Goal: Task Accomplishment & Management: Use online tool/utility

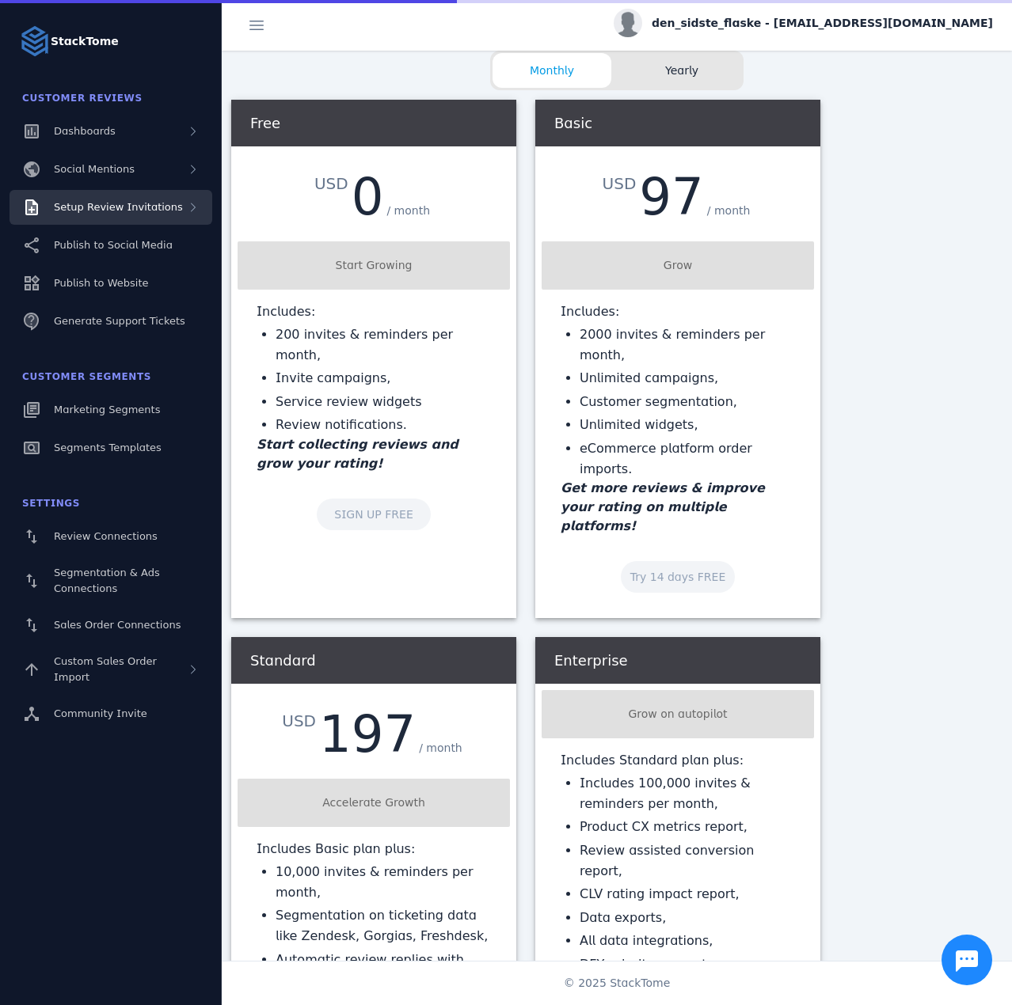
click at [158, 208] on span "Setup Review Invitations" at bounding box center [118, 207] width 129 height 12
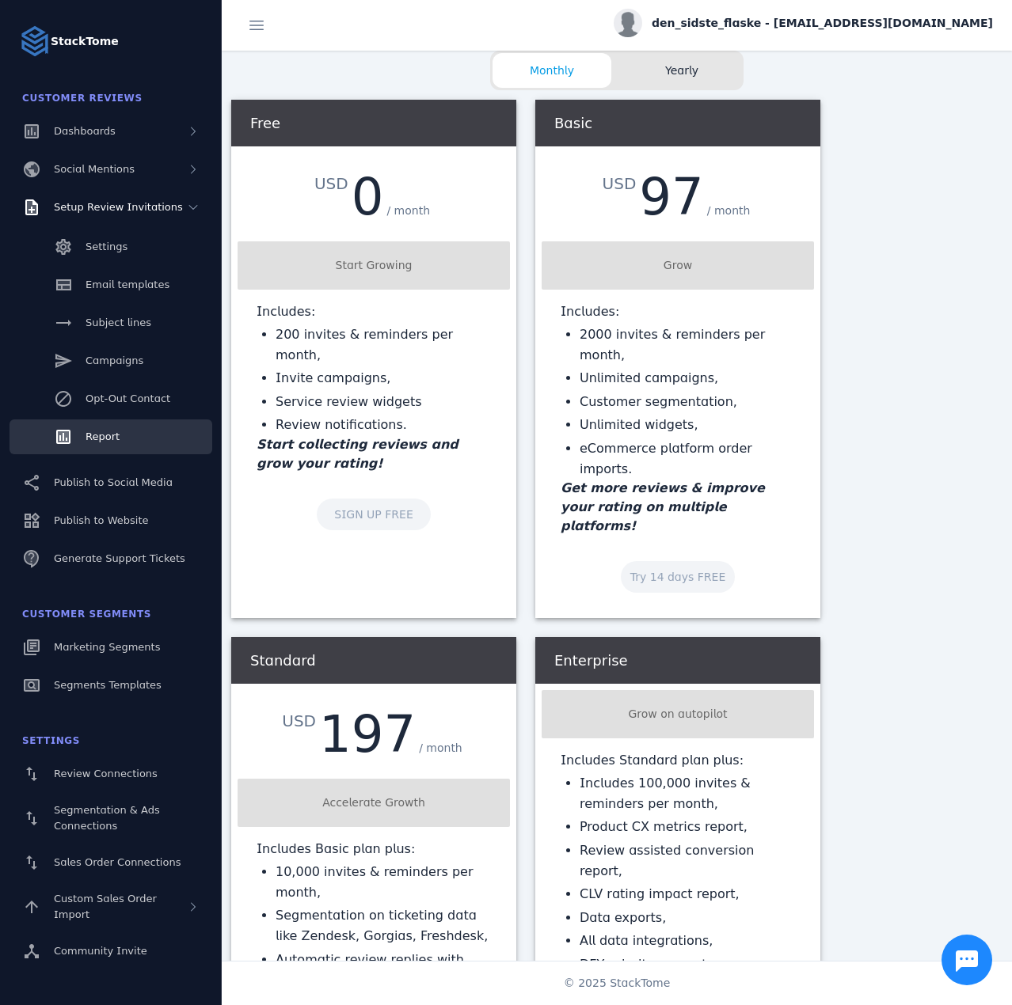
click at [111, 424] on link "Report" at bounding box center [111, 437] width 203 height 35
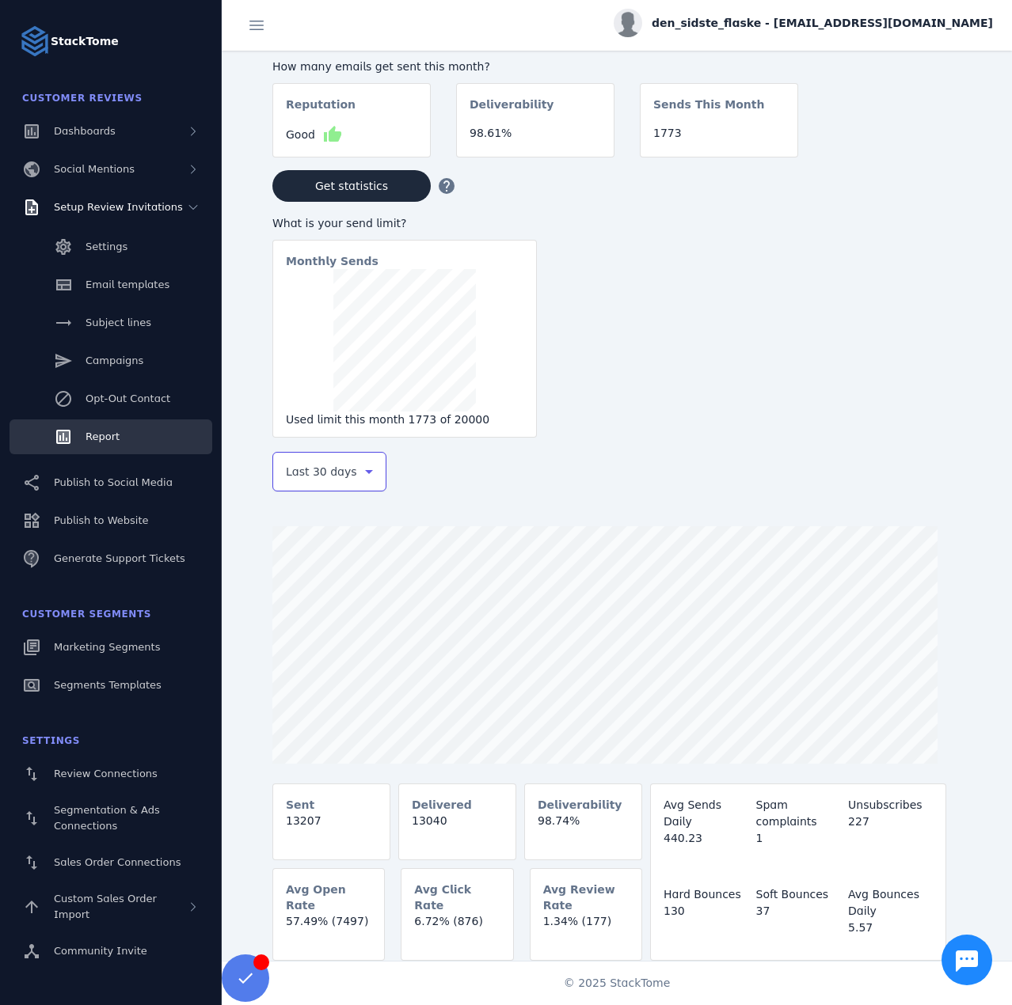
click at [325, 469] on span "Last 30 days" at bounding box center [321, 471] width 71 height 19
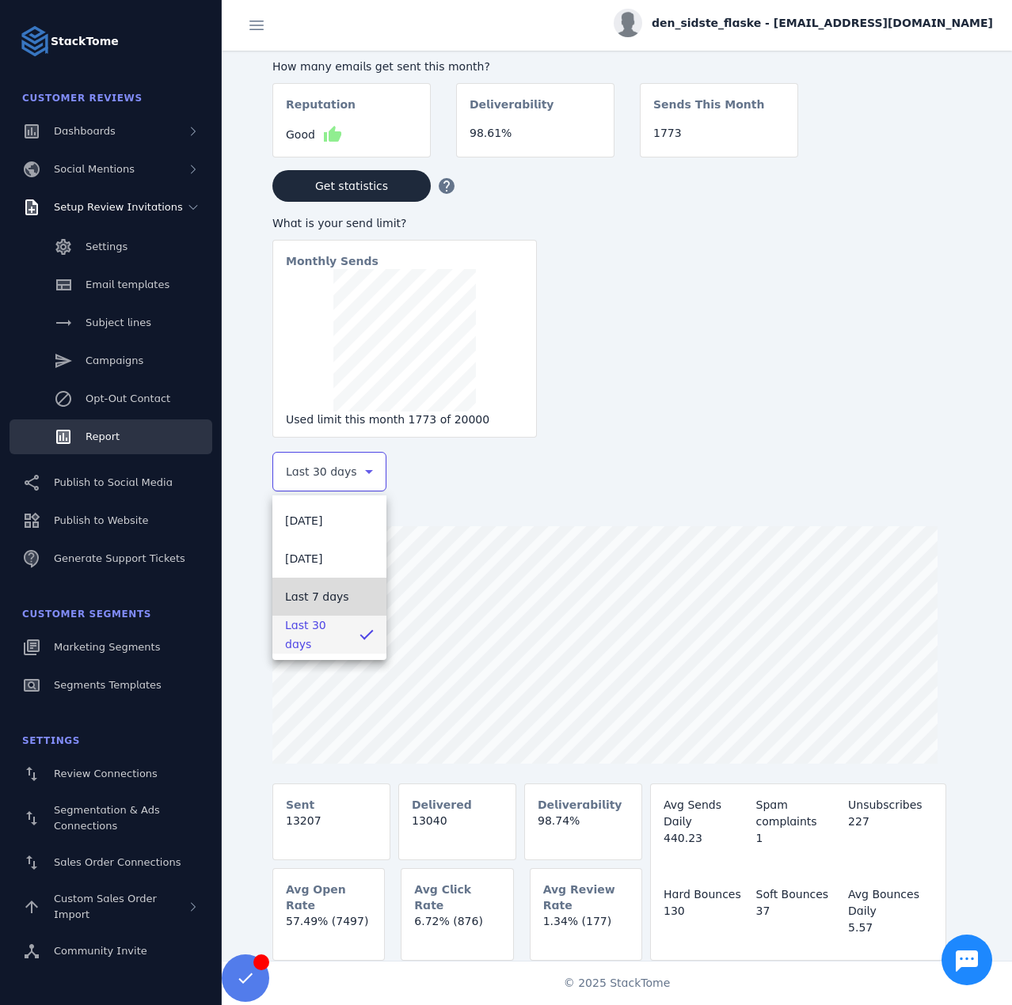
click at [320, 597] on span "Last 7 days" at bounding box center [317, 596] width 64 height 19
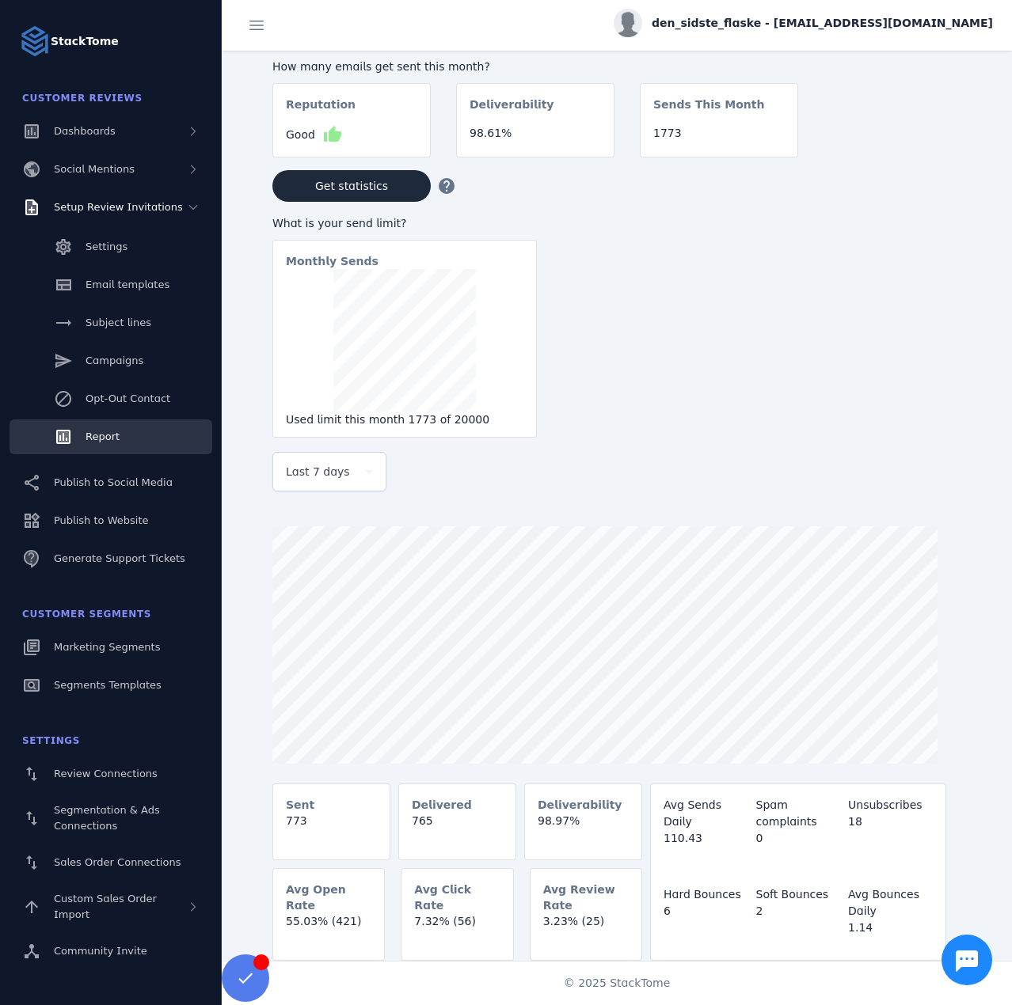
click at [763, 32] on div "den_sidste_flaske - [EMAIL_ADDRESS][DOMAIN_NAME]" at bounding box center [803, 23] width 379 height 29
click at [920, 153] on span "Sign out" at bounding box center [943, 152] width 46 height 19
